Goal: Task Accomplishment & Management: Use online tool/utility

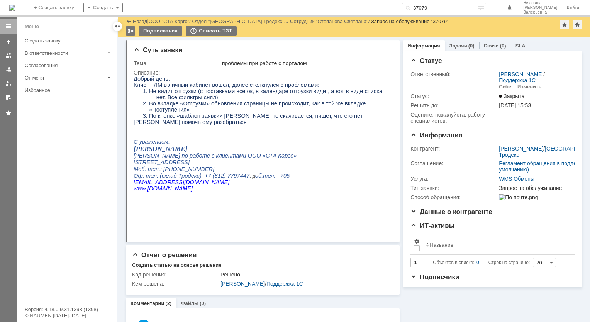
scroll to position [277, 0]
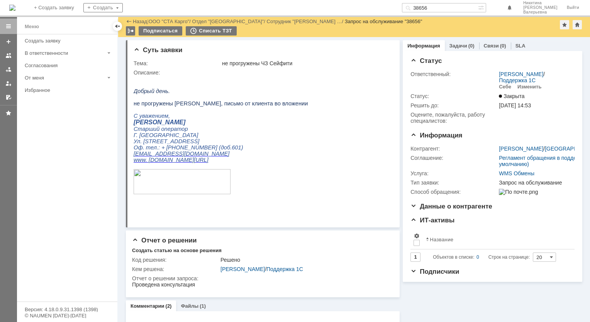
scroll to position [39, 0]
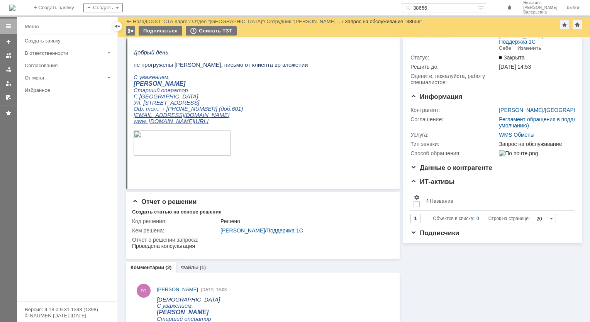
click at [444, 3] on input "38656" at bounding box center [440, 7] width 76 height 9
type input "38591"
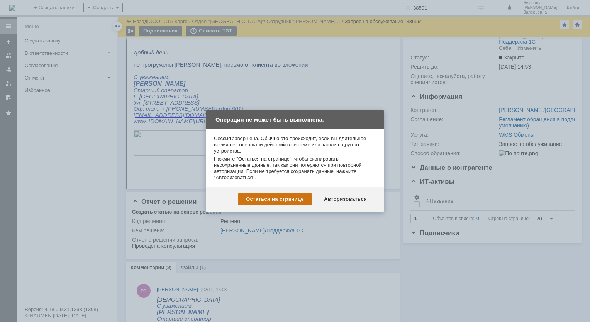
click at [280, 195] on div "Остаться на странице" at bounding box center [274, 199] width 73 height 12
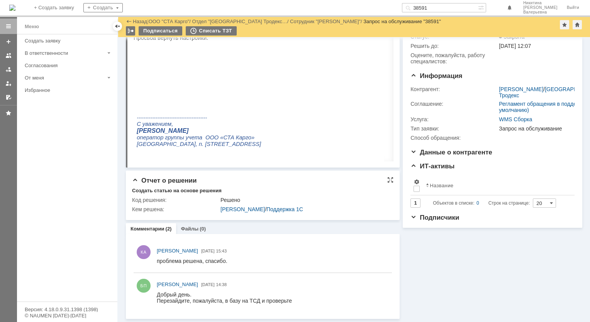
scroll to position [60, 0]
click at [435, 10] on input "38591" at bounding box center [440, 7] width 76 height 9
paste input "466"
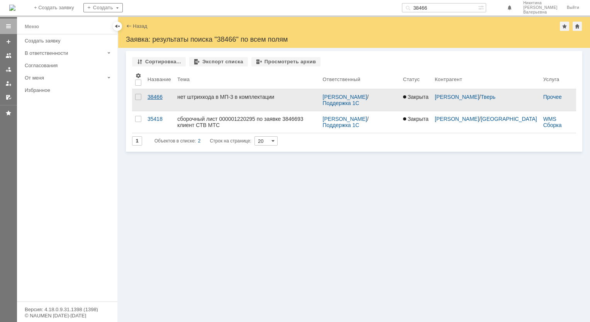
click at [165, 92] on link "38466" at bounding box center [159, 100] width 30 height 22
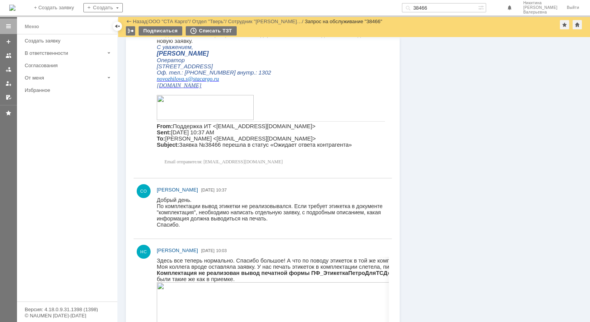
scroll to position [502, 0]
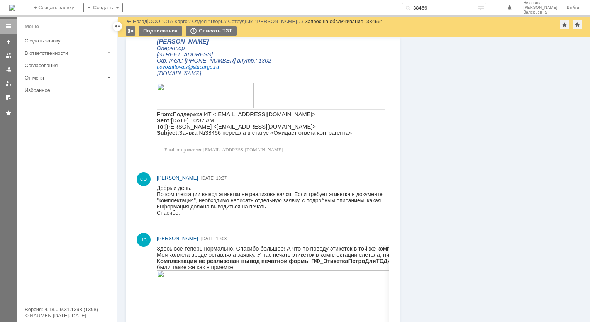
click at [434, 10] on input "38466" at bounding box center [440, 7] width 76 height 9
paste input "508"
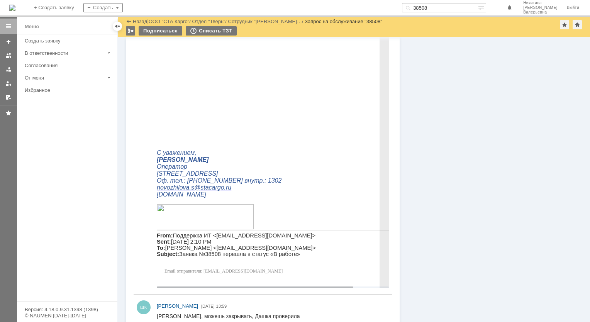
scroll to position [579, 0]
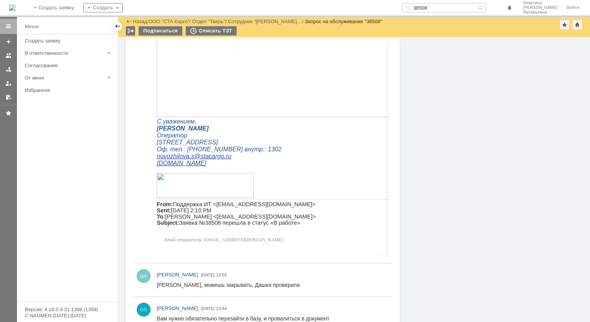
click at [436, 5] on input "38508" at bounding box center [440, 7] width 76 height 9
paste input "12"
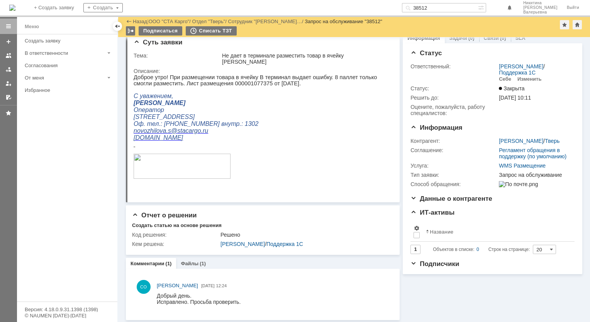
scroll to position [3, 0]
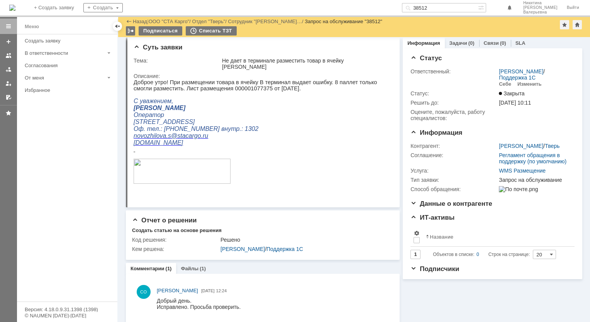
click at [436, 9] on input "38512" at bounding box center [440, 7] width 76 height 9
paste input "28"
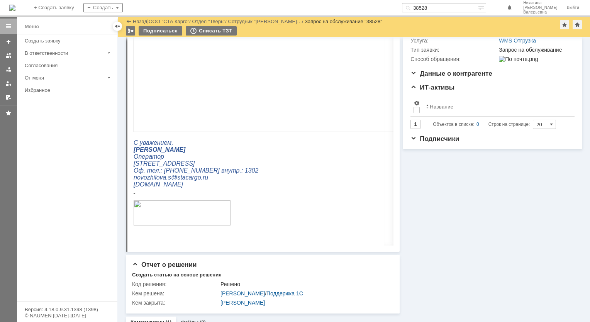
scroll to position [186, 0]
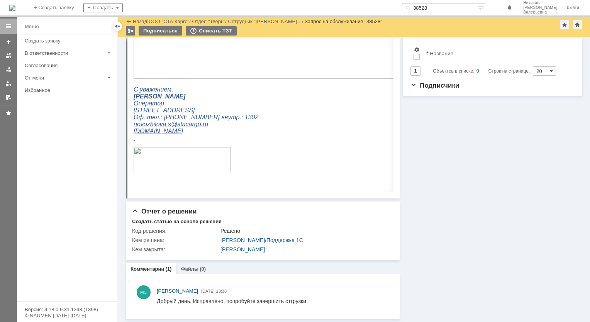
click at [439, 6] on input "38528" at bounding box center [440, 7] width 76 height 9
paste input "82"
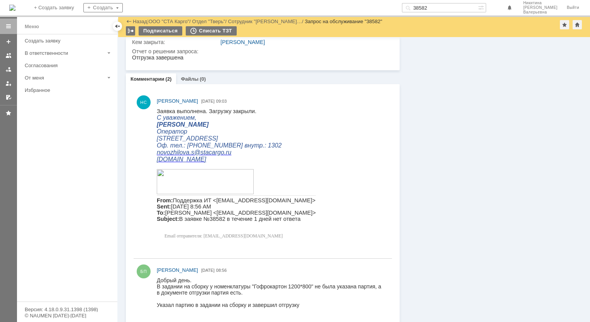
scroll to position [547, 0]
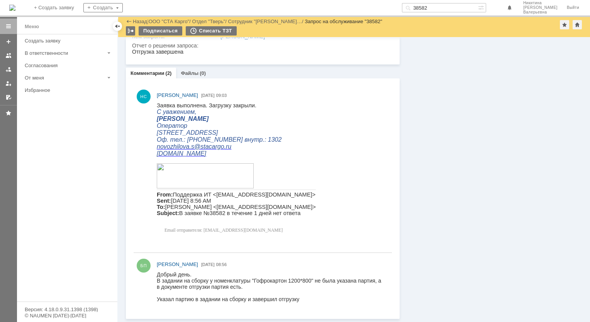
click at [439, 5] on input "38582" at bounding box center [440, 7] width 76 height 9
paste input "65"
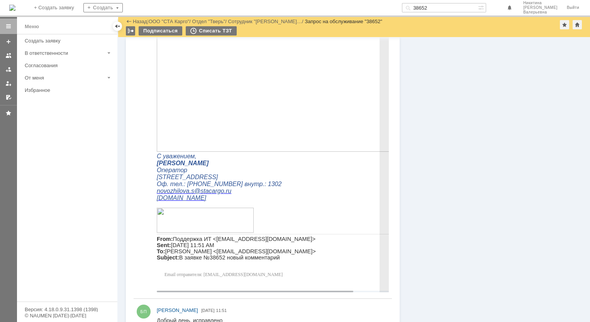
scroll to position [781, 0]
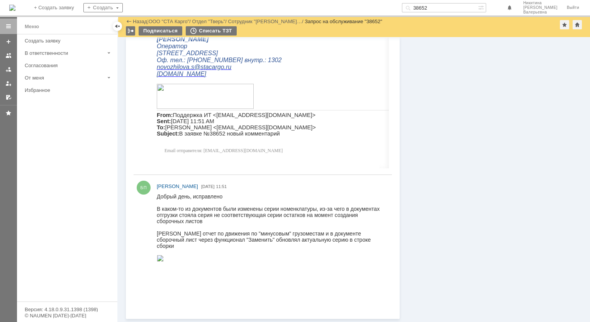
click at [436, 9] on input "38652" at bounding box center [440, 7] width 76 height 9
paste input "755"
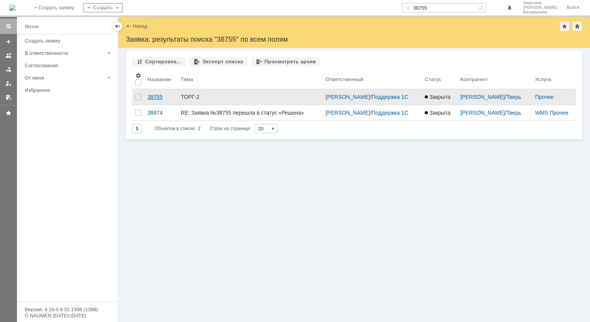
click at [151, 98] on div "38755" at bounding box center [161, 97] width 27 height 6
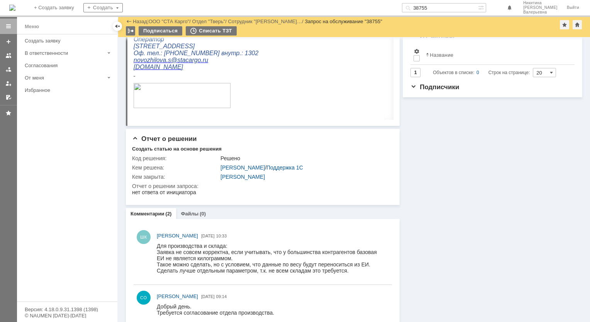
scroll to position [244, 0]
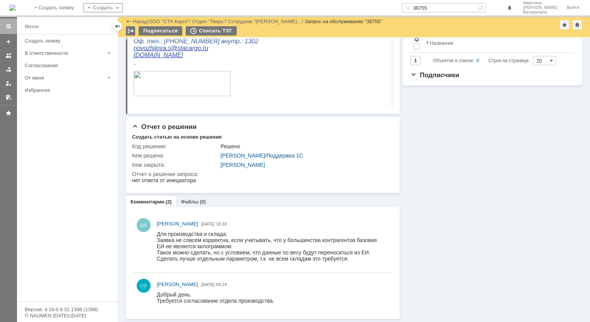
click at [434, 8] on input "38755" at bounding box center [440, 7] width 76 height 9
paste input "413"
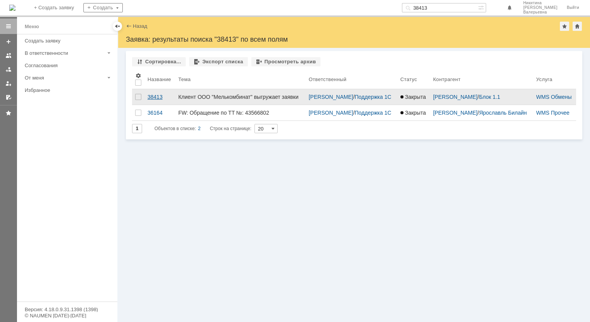
click at [156, 100] on link "38413" at bounding box center [159, 96] width 31 height 15
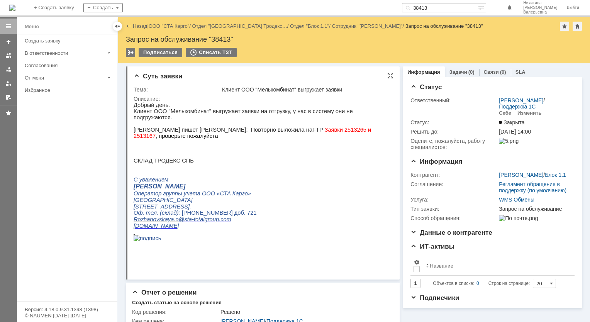
scroll to position [39, 0]
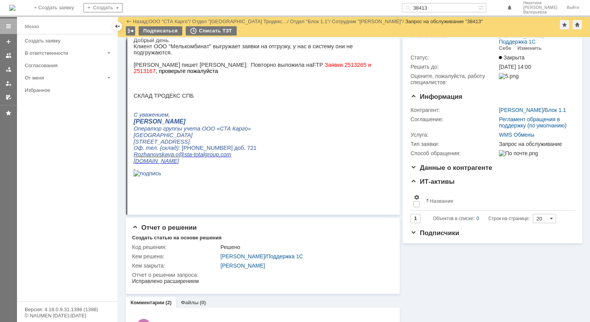
click at [437, 7] on input "38413" at bounding box center [440, 7] width 76 height 9
paste input "7638"
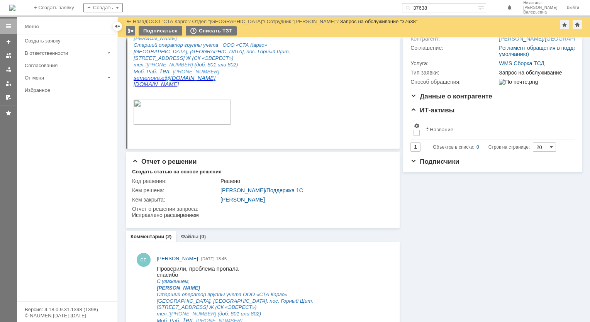
scroll to position [116, 0]
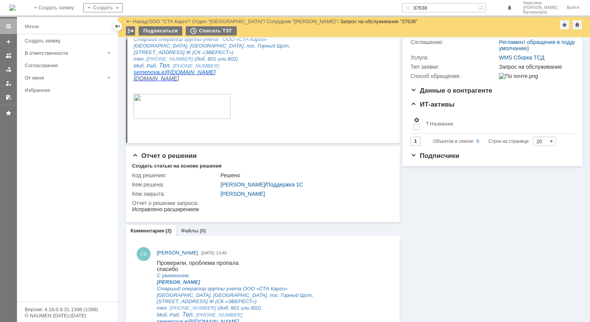
click at [443, 1] on div "На домашнюю + Создать заявку Создать 37638 Никитина Елена Валерьевна Выйти" at bounding box center [295, 8] width 590 height 17
click at [436, 11] on input "37638" at bounding box center [440, 7] width 76 height 9
paste input "69"
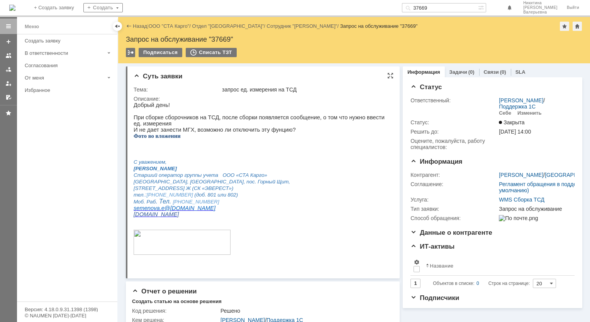
scroll to position [39, 0]
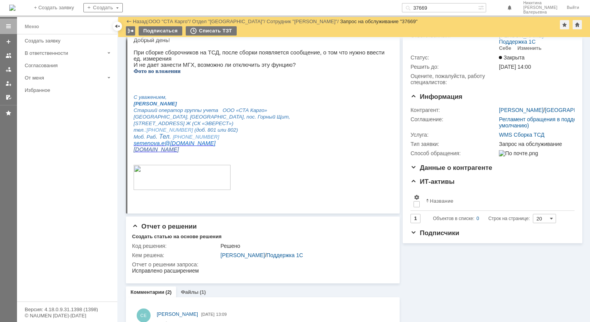
click at [443, 8] on input "37669" at bounding box center [440, 7] width 76 height 9
paste input "874"
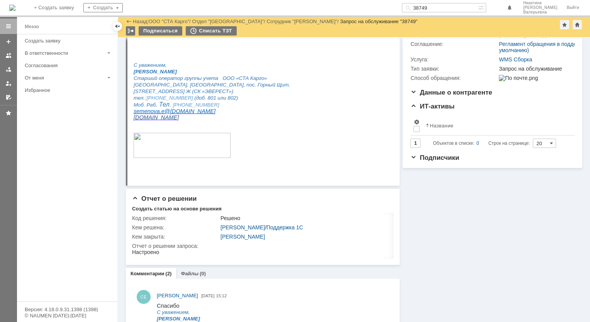
scroll to position [270, 0]
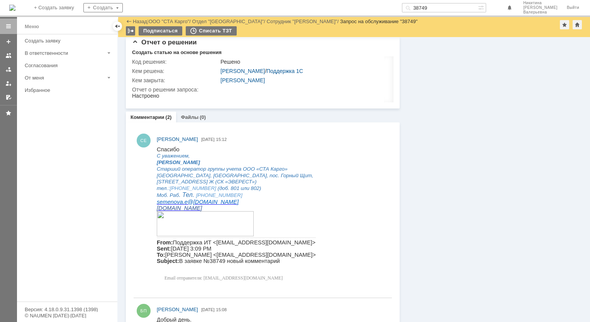
click at [442, 5] on input "38749" at bounding box center [440, 7] width 76 height 9
paste input "9"
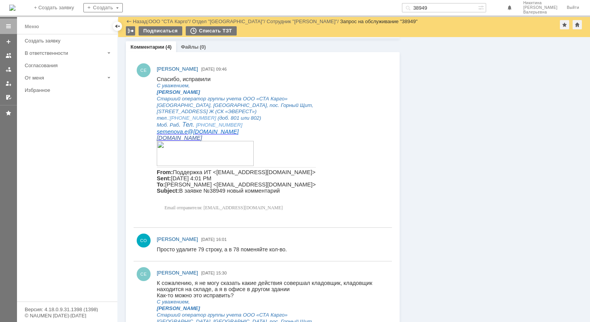
scroll to position [309, 0]
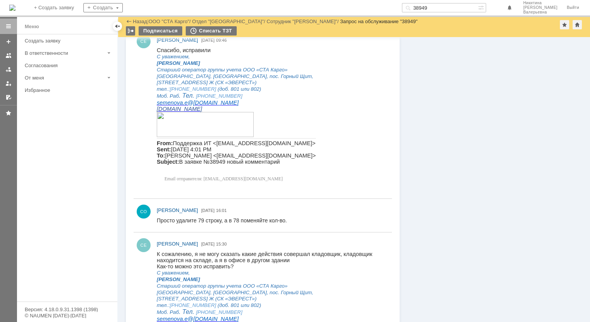
click at [436, 10] on input "38949" at bounding box center [440, 7] width 76 height 9
paste input "6977"
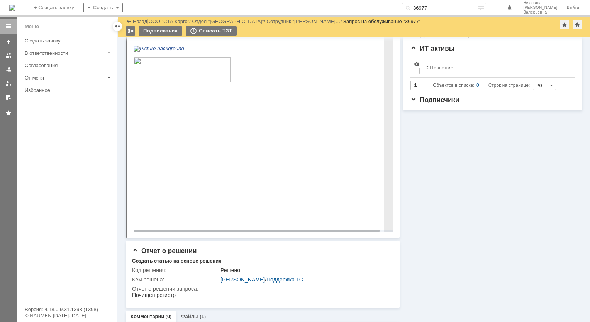
scroll to position [187, 0]
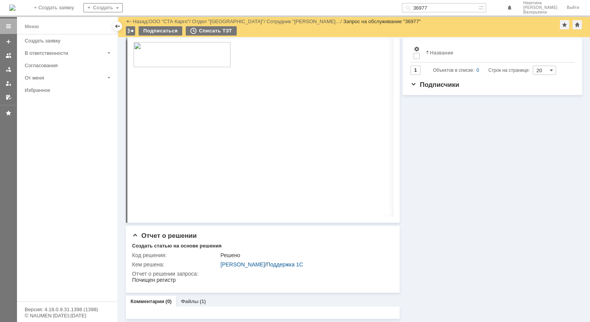
click at [434, 9] on input "36977" at bounding box center [440, 7] width 76 height 9
paste input "8372"
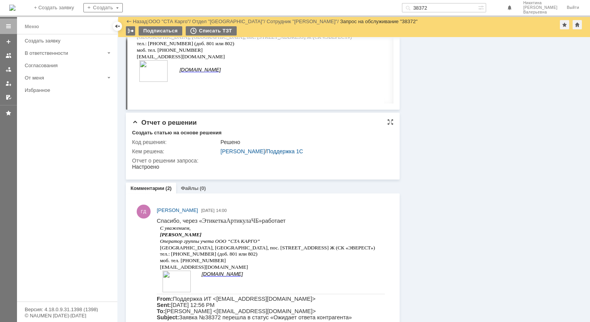
scroll to position [309, 0]
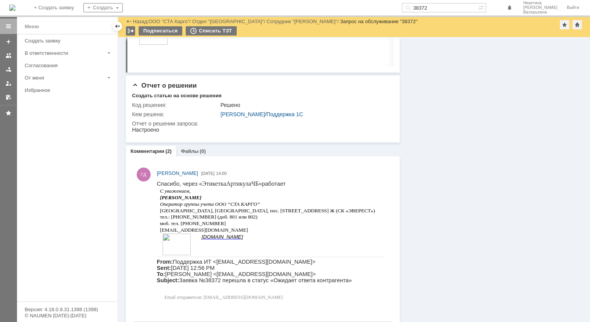
click at [443, 10] on input "38372" at bounding box center [440, 7] width 76 height 9
paste input "6994"
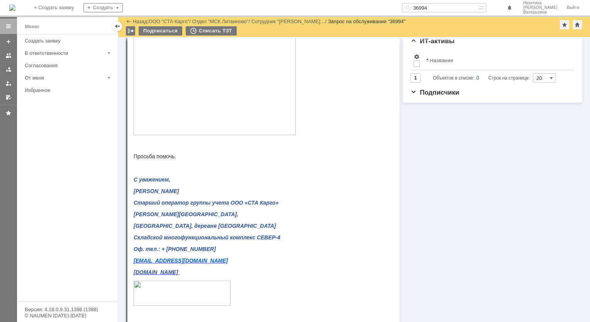
scroll to position [425, 0]
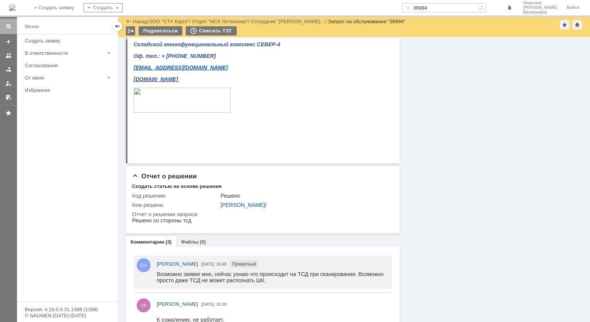
click at [440, 7] on input "36994" at bounding box center [440, 7] width 76 height 9
paste input "7209"
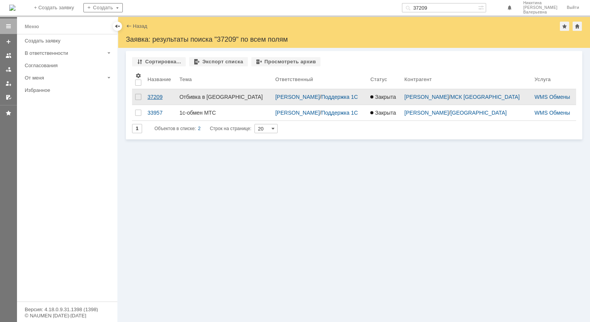
click at [153, 97] on div "37209" at bounding box center [161, 97] width 26 height 6
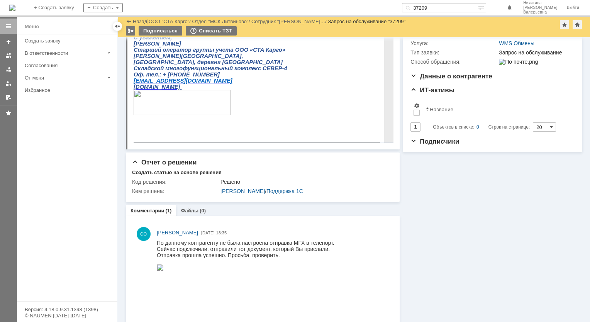
scroll to position [232, 0]
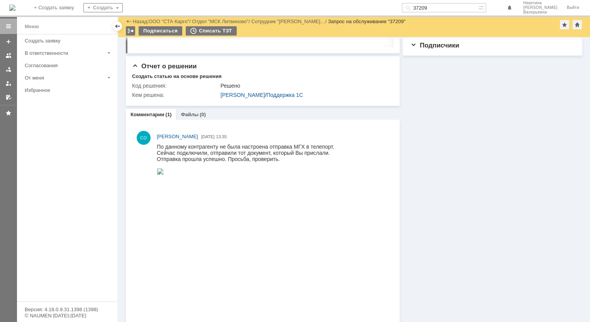
click at [431, 8] on input "37209" at bounding box center [440, 7] width 76 height 9
paste input "320"
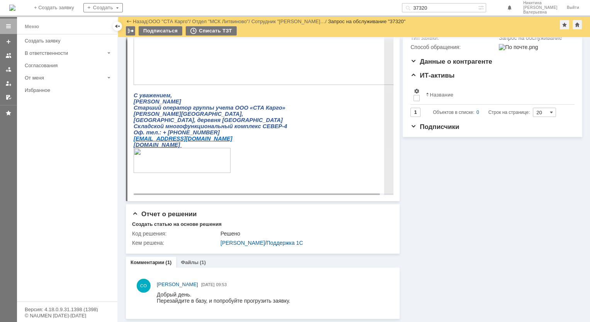
scroll to position [150, 0]
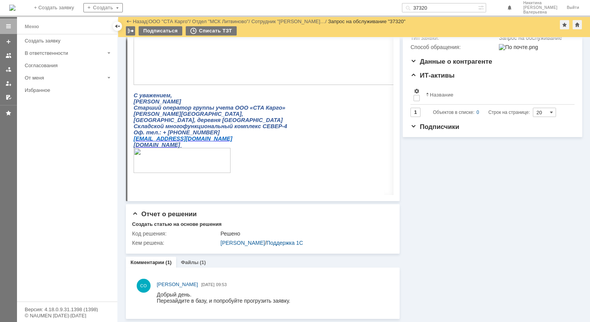
click at [434, 5] on input "37320" at bounding box center [440, 7] width 76 height 9
paste input "37"
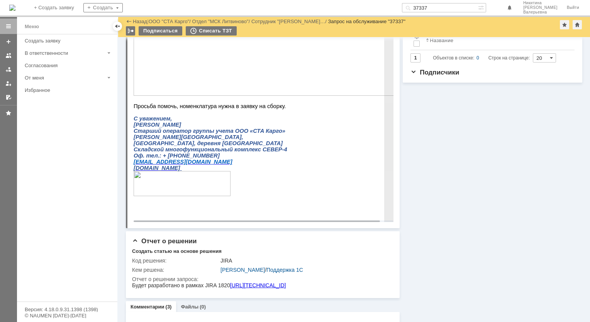
scroll to position [270, 0]
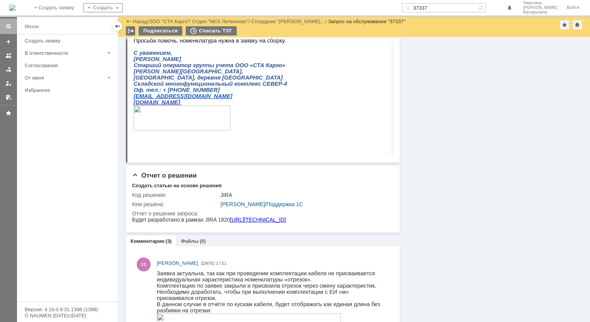
click at [443, 8] on input "37337" at bounding box center [440, 7] width 76 height 9
paste input "52"
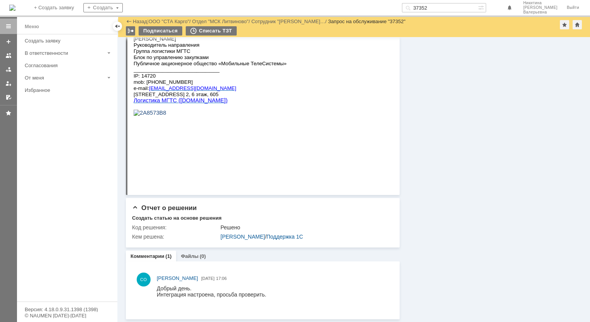
scroll to position [285, 0]
click at [440, 5] on input "37352" at bounding box center [440, 7] width 76 height 9
paste input "78"
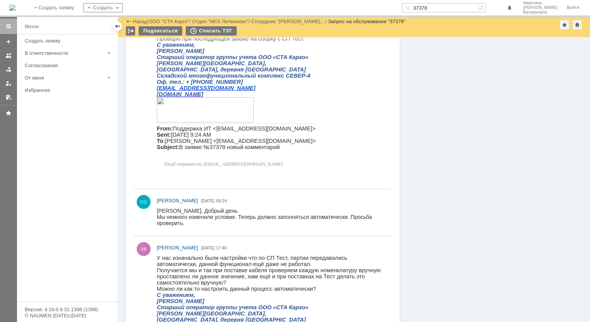
scroll to position [425, 0]
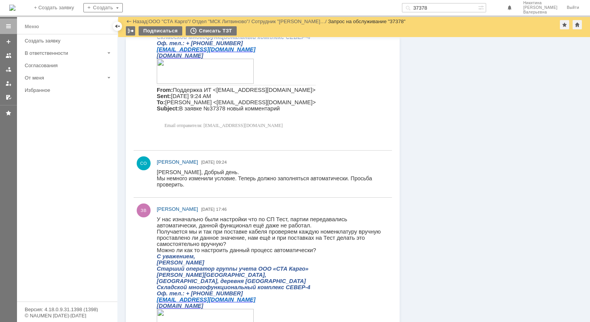
click at [439, 7] on input "37378" at bounding box center [440, 7] width 76 height 9
paste input "550"
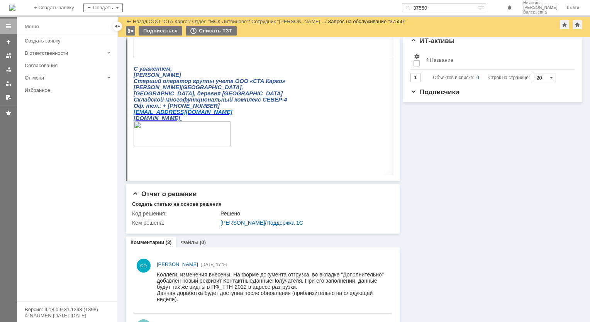
scroll to position [232, 0]
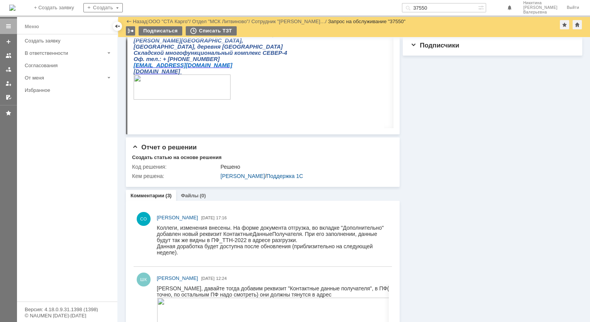
click at [443, 8] on input "37550" at bounding box center [440, 7] width 76 height 9
paste input "61"
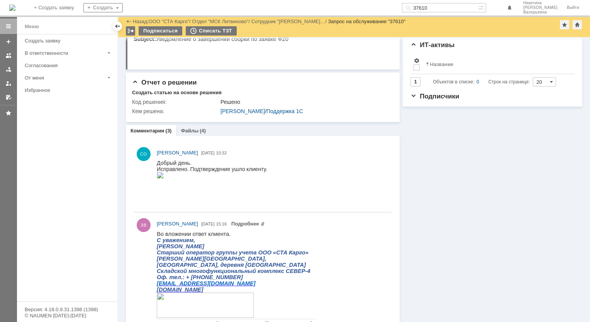
scroll to position [193, 0]
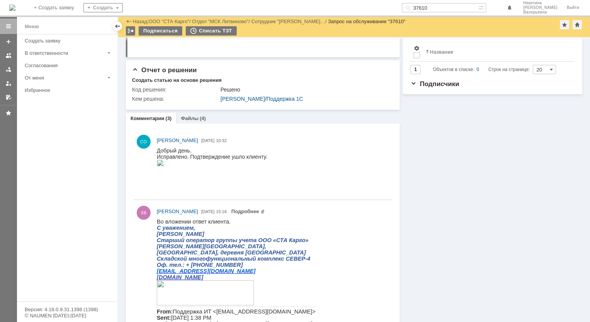
click at [437, 8] on input "37610" at bounding box center [440, 7] width 76 height 9
paste input "63"
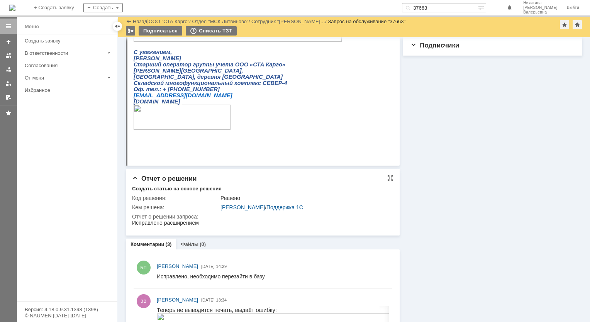
scroll to position [270, 0]
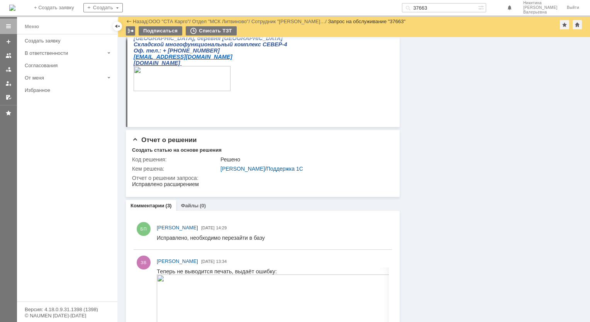
click at [434, 5] on input "37663" at bounding box center [440, 7] width 76 height 9
paste input "734"
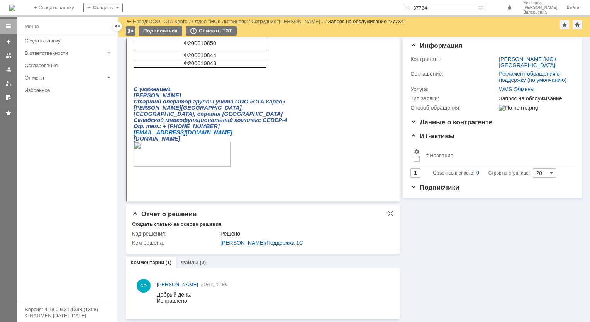
scroll to position [90, 0]
click at [440, 9] on input "37734" at bounding box center [440, 7] width 76 height 9
paste input "82"
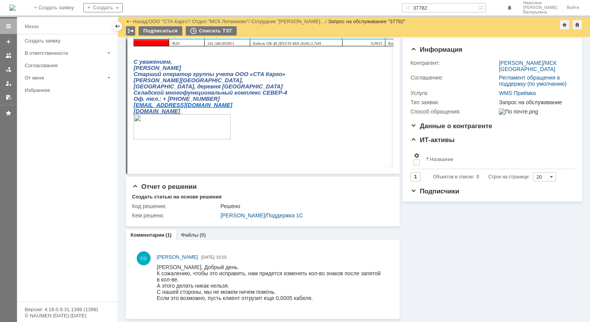
scroll to position [86, 0]
click at [436, 10] on input "37782" at bounding box center [440, 7] width 76 height 9
paste input "8028"
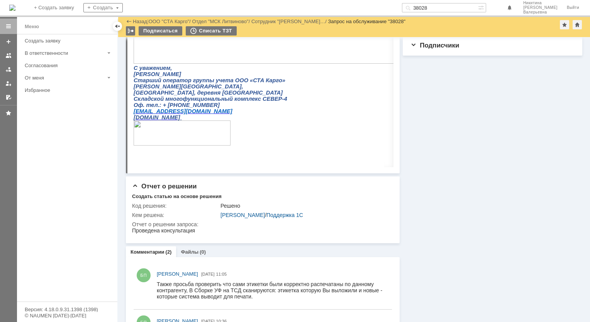
click at [433, 8] on input "38028" at bounding box center [440, 7] width 76 height 9
paste input "513"
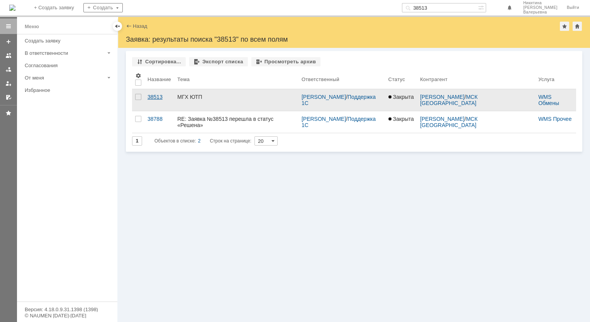
click at [154, 97] on div "38513" at bounding box center [160, 97] width 24 height 6
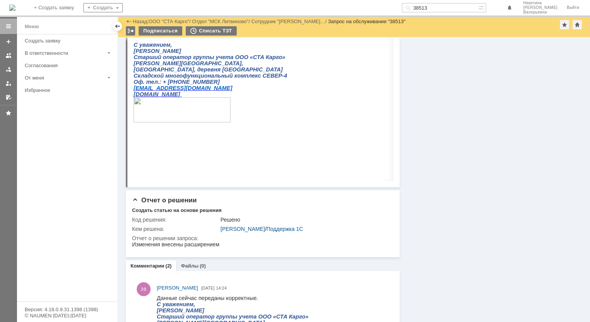
scroll to position [734, 0]
click at [436, 9] on input "38513" at bounding box center [440, 7] width 76 height 9
paste input "671"
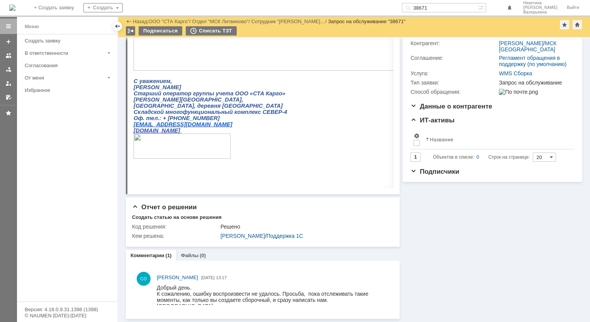
scroll to position [105, 0]
click at [442, 6] on input "38671" at bounding box center [440, 7] width 76 height 9
paste input "725"
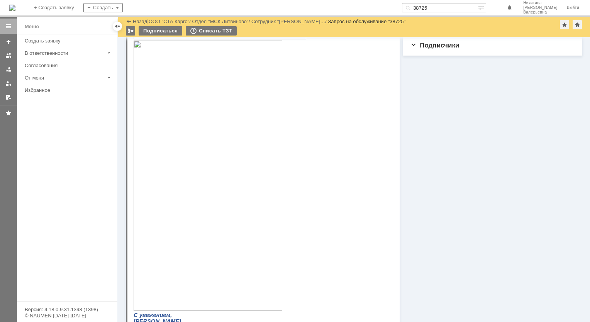
scroll to position [463, 0]
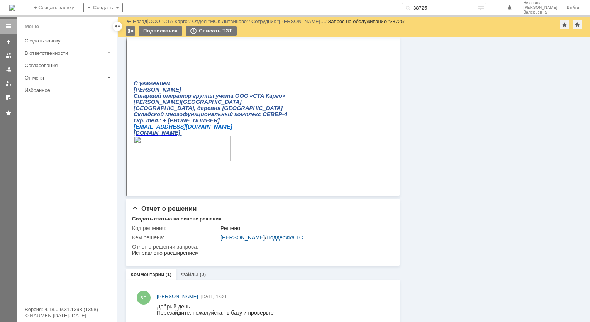
click at [438, 3] on input "38725" at bounding box center [440, 7] width 76 height 9
paste input "9097"
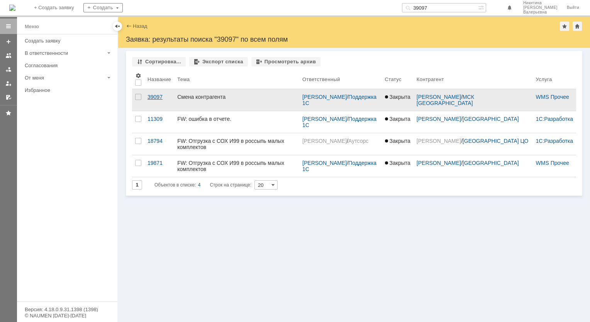
click at [154, 96] on div "39097" at bounding box center [160, 97] width 24 height 6
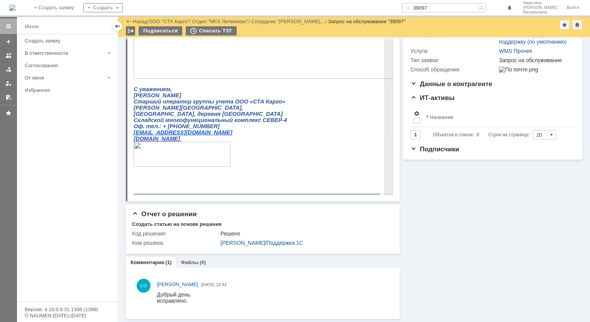
scroll to position [128, 0]
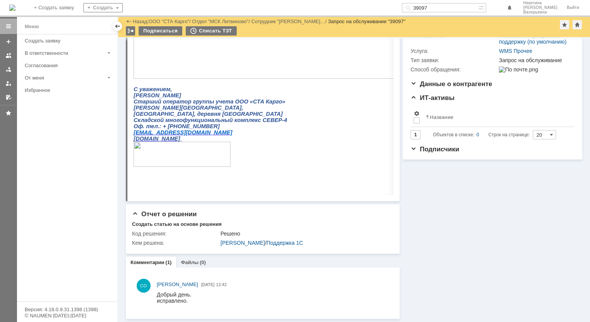
click at [439, 8] on input "39097" at bounding box center [440, 7] width 76 height 9
paste input "83"
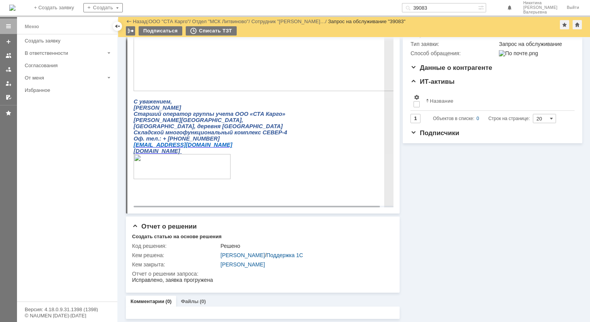
scroll to position [144, 0]
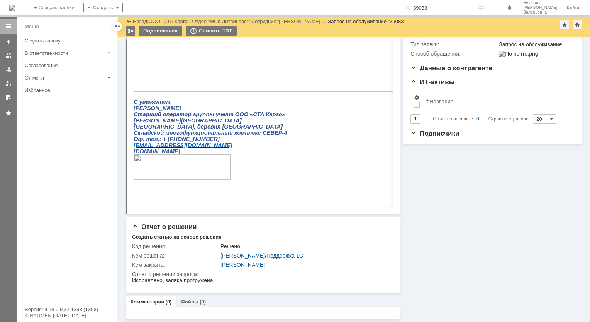
click at [439, 7] on input "39083" at bounding box center [440, 7] width 76 height 9
paste input "69"
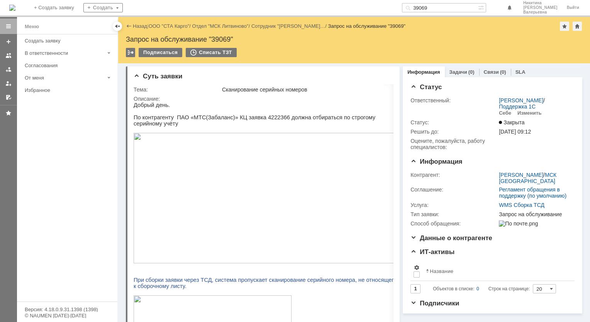
click at [441, 8] on input "39069" at bounding box center [440, 7] width 76 height 9
paste input "5"
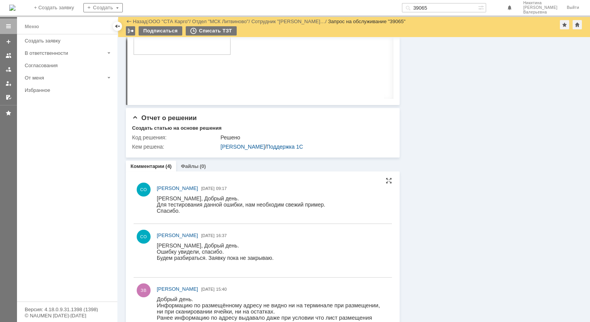
scroll to position [579, 0]
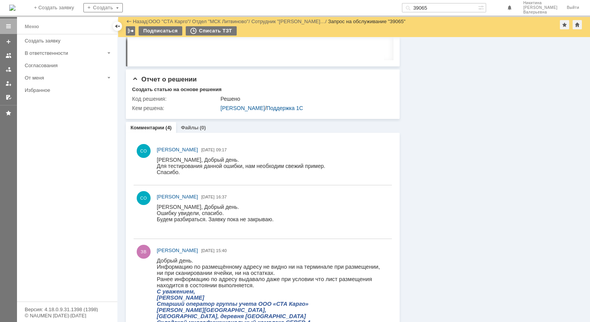
click at [436, 10] on input "39065" at bounding box center [440, 7] width 76 height 9
paste input "8851"
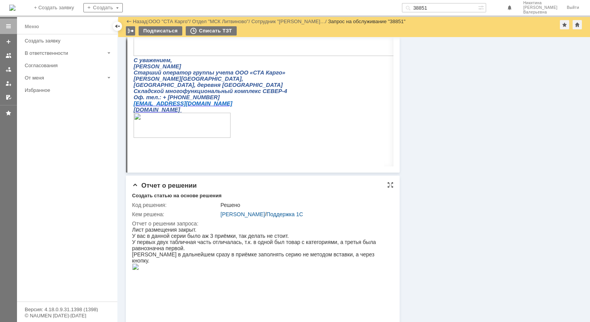
scroll to position [309, 0]
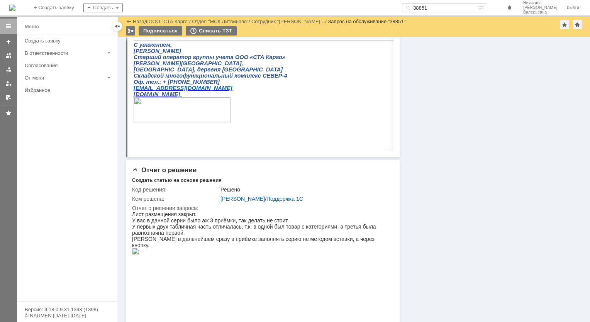
drag, startPoint x: 440, startPoint y: 7, endPoint x: 436, endPoint y: 0, distance: 8.3
click at [440, 7] on input "38851" at bounding box center [440, 7] width 76 height 9
paste input "38"
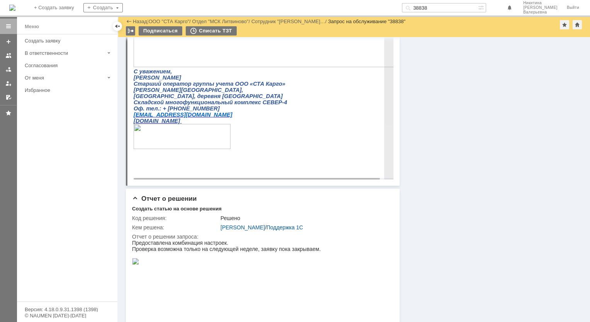
scroll to position [264, 0]
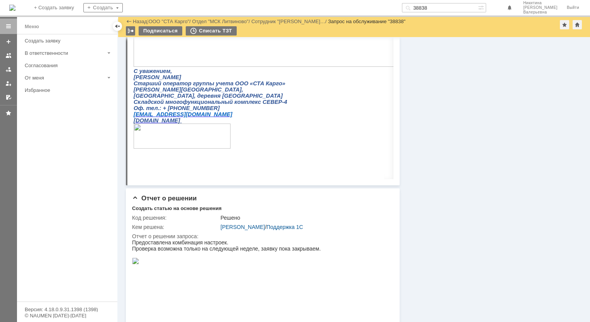
click at [435, 8] on input "38838" at bounding box center [440, 7] width 76 height 9
paste input "74"
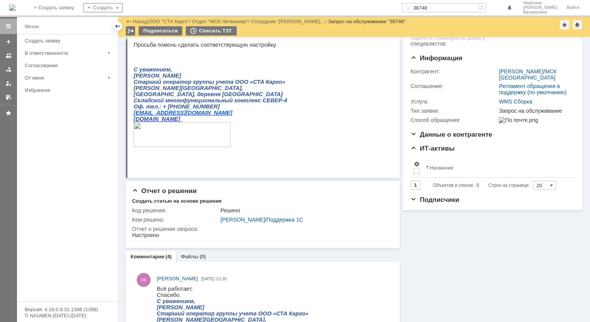
click at [436, 9] on input "38748" at bounding box center [440, 7] width 76 height 9
paste input "32"
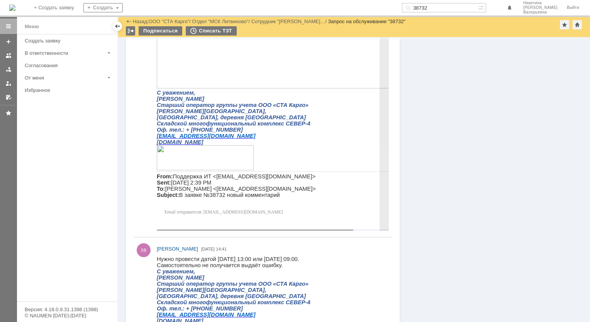
scroll to position [541, 0]
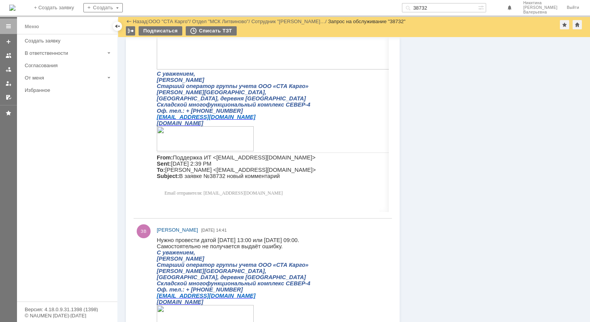
click at [433, 10] on input "38732" at bounding box center [440, 7] width 76 height 9
paste input "1"
type input "38731"
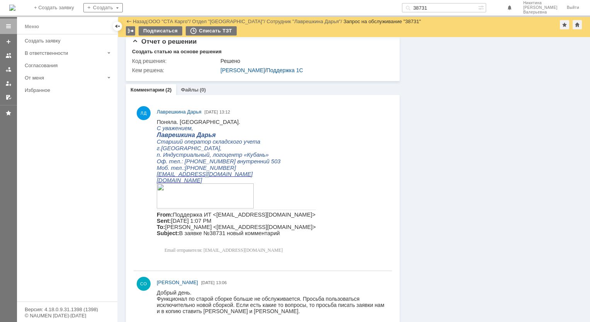
scroll to position [398, 0]
